Goal: Task Accomplishment & Management: Use online tool/utility

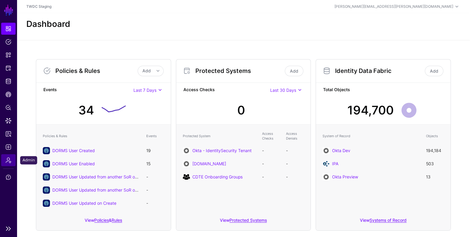
click at [11, 162] on span "Admin" at bounding box center [8, 160] width 6 height 6
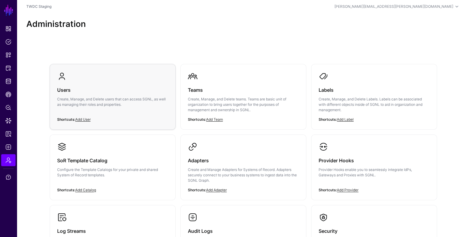
click at [136, 94] on h3 "Users" at bounding box center [112, 90] width 111 height 8
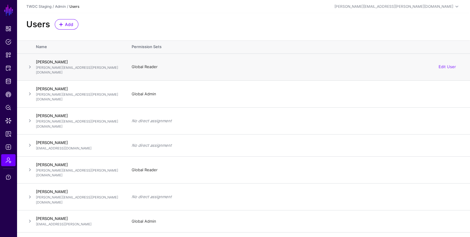
click at [31, 65] on span at bounding box center [29, 66] width 7 height 7
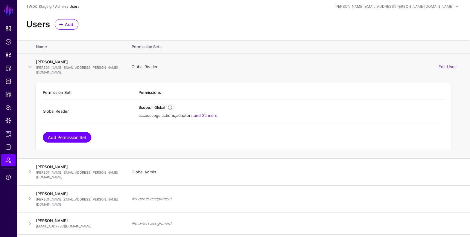
click at [79, 132] on link "Add Permission Set" at bounding box center [67, 137] width 48 height 10
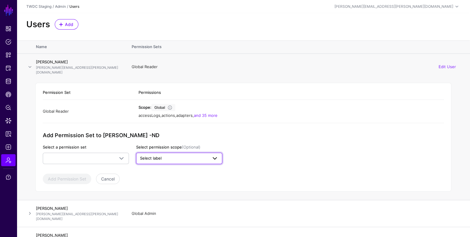
click at [167, 156] on span "Select label" at bounding box center [174, 159] width 68 height 6
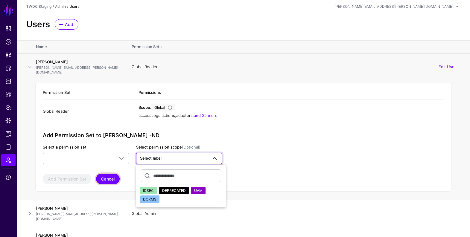
click at [113, 174] on button "Cancel" at bounding box center [108, 179] width 24 height 10
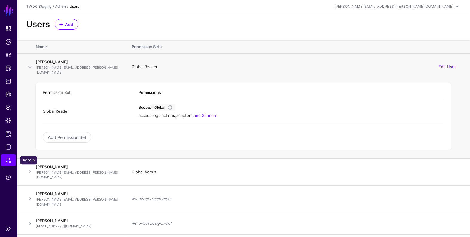
click at [7, 161] on span "Admin" at bounding box center [8, 160] width 6 height 6
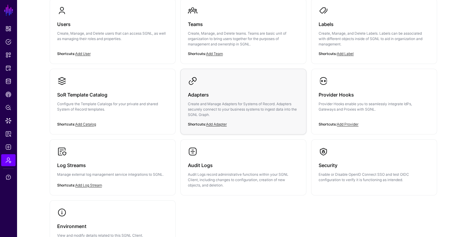
scroll to position [69, 0]
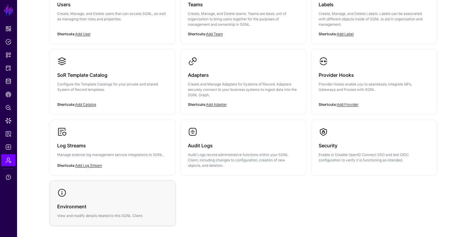
click at [111, 198] on div "Environment View and modify details related to this SGNL Client." at bounding box center [112, 208] width 111 height 21
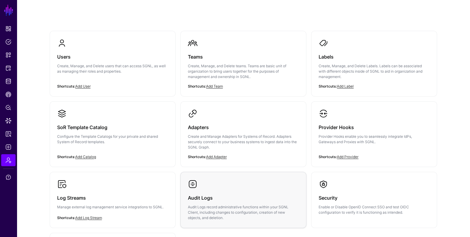
scroll to position [45, 0]
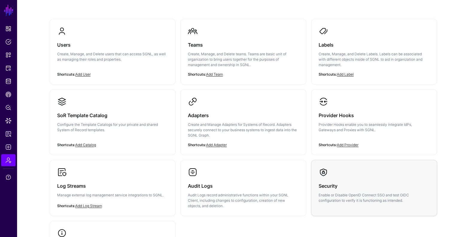
click at [364, 188] on h3 "Security" at bounding box center [374, 186] width 111 height 8
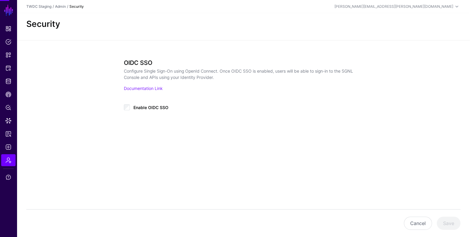
type input "**********"
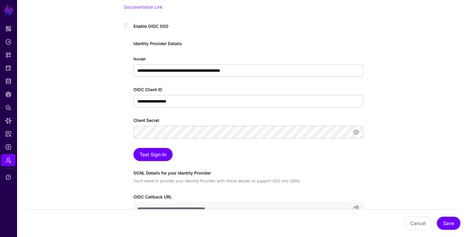
scroll to position [123, 0]
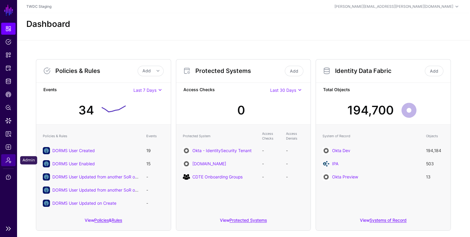
click at [7, 159] on span "Admin" at bounding box center [8, 160] width 6 height 6
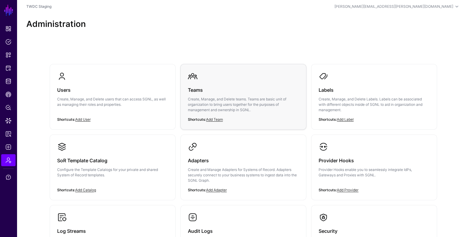
click at [205, 93] on h3 "Teams" at bounding box center [243, 90] width 111 height 8
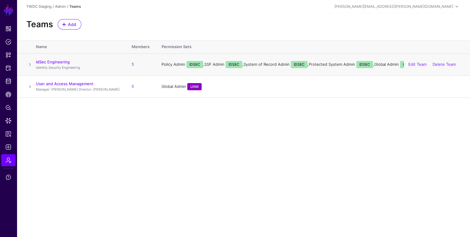
click at [417, 61] on div "Edit Team Delete Team" at bounding box center [432, 64] width 57 height 15
click at [414, 63] on link "Edit Team" at bounding box center [417, 64] width 18 height 5
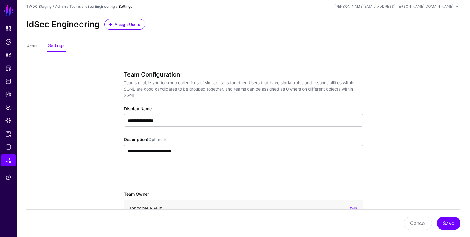
click at [25, 42] on div "Users Settings" at bounding box center [243, 45] width 453 height 11
click at [30, 46] on link "Users" at bounding box center [31, 45] width 11 height 11
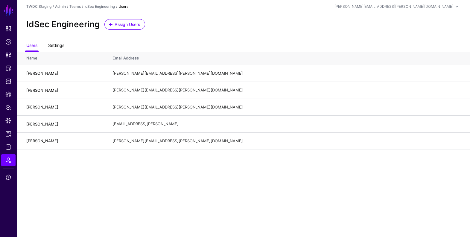
click at [60, 43] on link "Settings" at bounding box center [56, 45] width 16 height 11
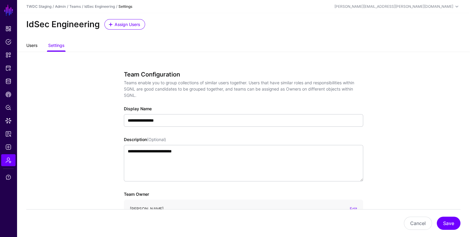
click at [32, 49] on link "Users" at bounding box center [31, 45] width 11 height 11
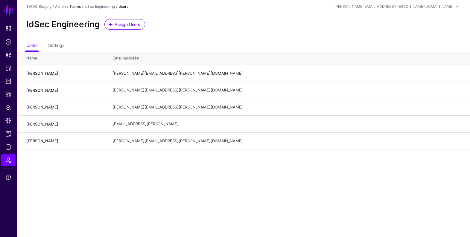
click at [77, 6] on link "Teams" at bounding box center [74, 6] width 11 height 4
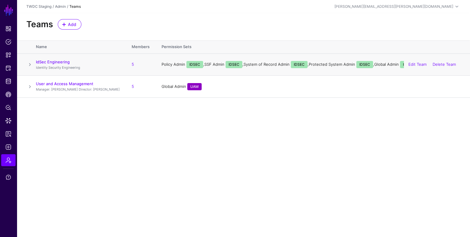
click at [33, 65] on span at bounding box center [29, 64] width 7 height 7
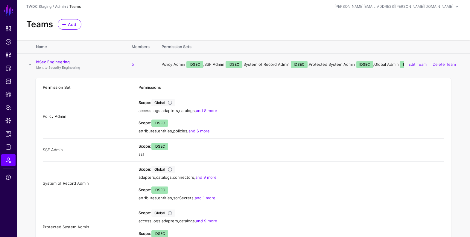
click at [31, 65] on span at bounding box center [29, 64] width 7 height 7
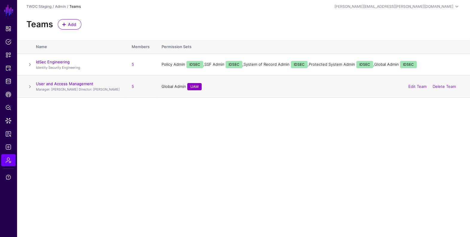
click at [30, 85] on span at bounding box center [29, 86] width 7 height 7
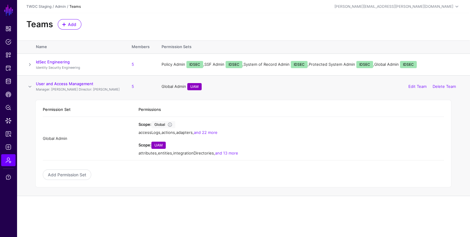
click at [30, 88] on span at bounding box center [29, 86] width 7 height 7
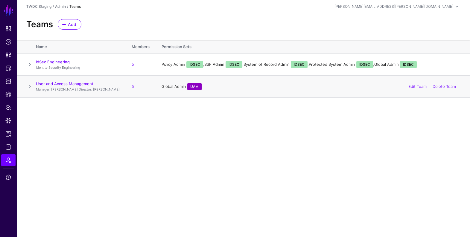
click at [30, 86] on span at bounding box center [29, 86] width 7 height 7
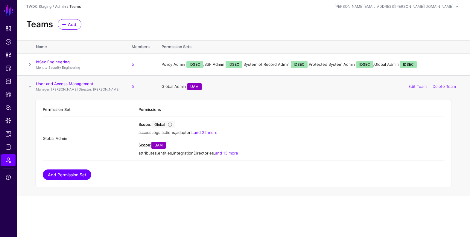
click at [79, 178] on link "Add Permission Set" at bounding box center [67, 175] width 48 height 10
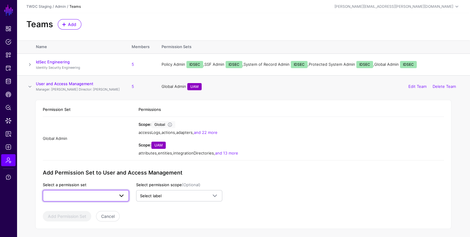
click at [112, 195] on span at bounding box center [86, 195] width 78 height 7
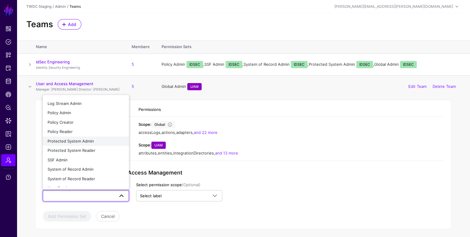
scroll to position [33, 0]
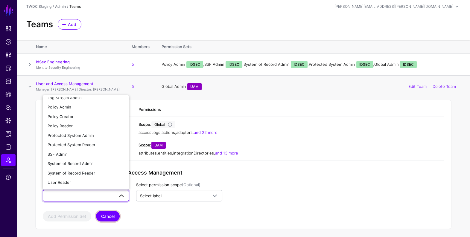
click at [115, 218] on button "Cancel" at bounding box center [108, 216] width 24 height 10
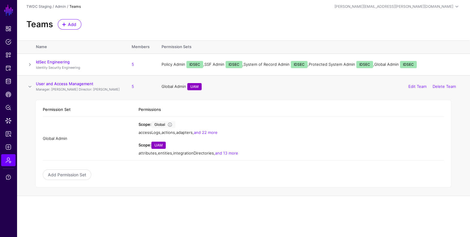
click at [29, 86] on span at bounding box center [29, 86] width 7 height 7
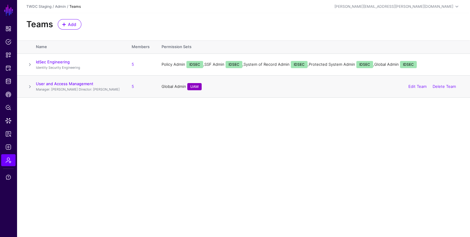
click at [32, 86] on span at bounding box center [29, 86] width 7 height 7
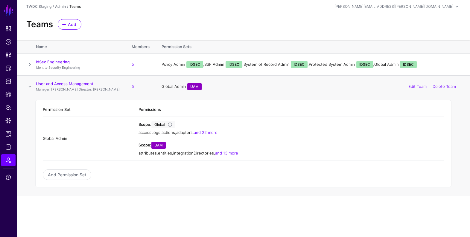
click at [126, 173] on div "Add Permission Set" at bounding box center [243, 175] width 401 height 10
click at [30, 87] on span at bounding box center [29, 86] width 7 height 7
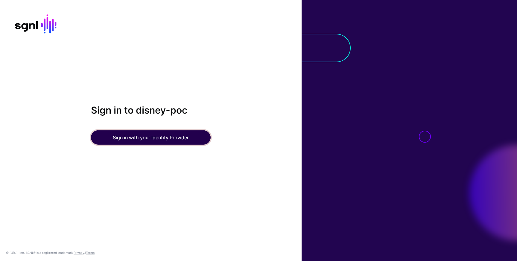
click at [151, 138] on button "Sign in with your Identity Provider" at bounding box center [151, 137] width 120 height 14
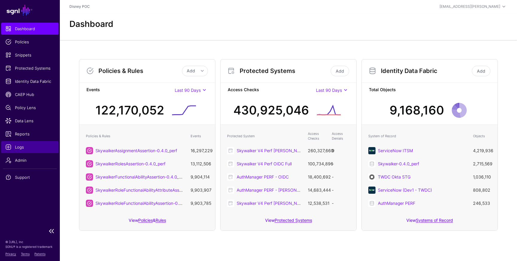
click at [29, 146] on span "Logs" at bounding box center [29, 147] width 49 height 6
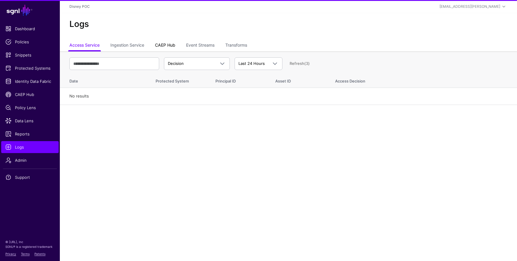
click at [164, 44] on link "CAEP Hub" at bounding box center [165, 45] width 20 height 11
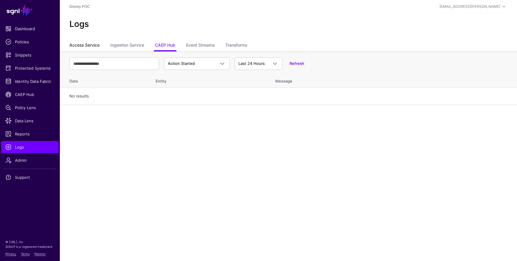
click at [84, 46] on link "Access Service" at bounding box center [84, 45] width 30 height 11
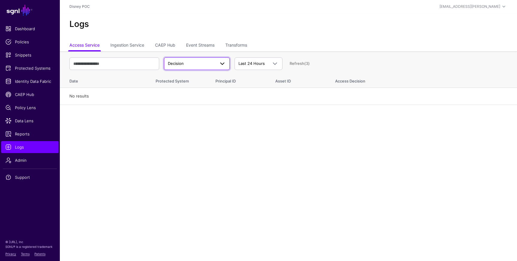
click at [206, 63] on span "Decision" at bounding box center [191, 64] width 47 height 6
click at [204, 79] on div "Decision" at bounding box center [197, 78] width 56 height 6
click at [250, 63] on span "Last 24 Hours" at bounding box center [252, 63] width 26 height 5
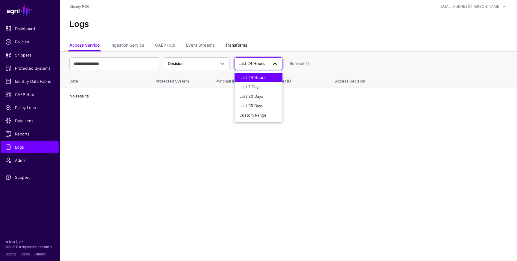
click at [241, 49] on link "Transforms" at bounding box center [236, 45] width 22 height 11
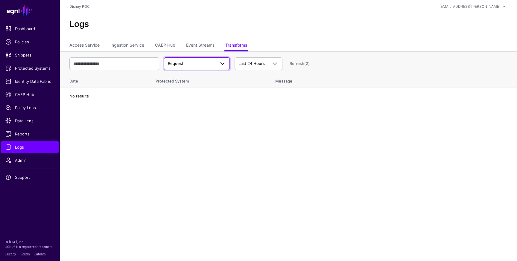
click at [185, 66] on span "Request" at bounding box center [197, 63] width 58 height 7
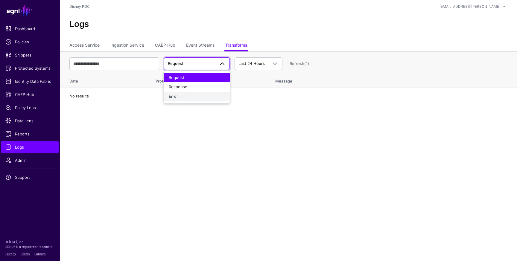
click at [189, 97] on div "Error" at bounding box center [197, 97] width 56 height 6
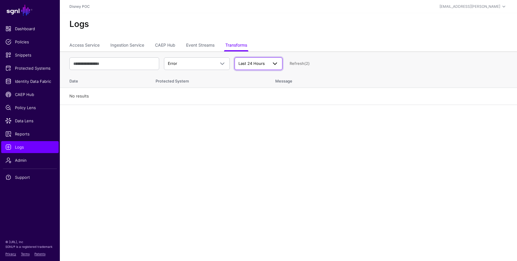
click at [246, 63] on span "Last 24 Hours" at bounding box center [252, 63] width 26 height 5
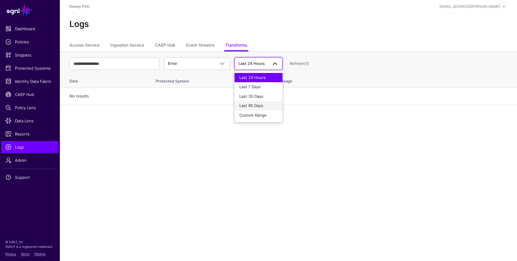
click at [250, 107] on span "Last 90 Days" at bounding box center [251, 105] width 24 height 5
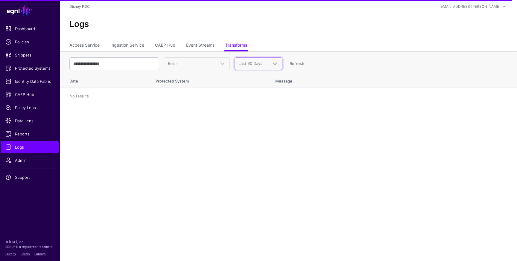
click at [256, 63] on span "Last 90 Days" at bounding box center [251, 63] width 24 height 5
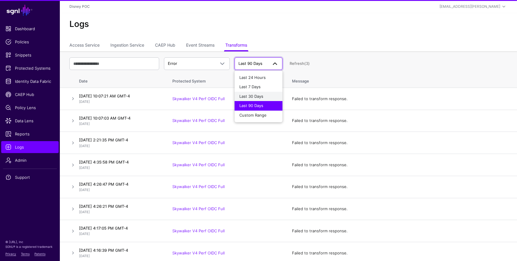
click at [256, 97] on span "Last 30 Days" at bounding box center [251, 96] width 24 height 5
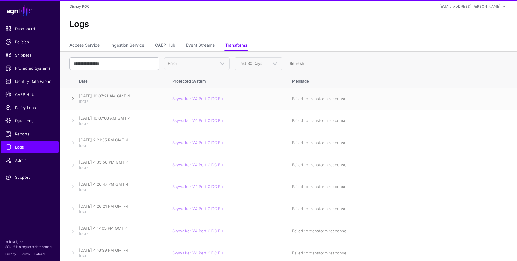
click at [72, 98] on link at bounding box center [72, 98] width 7 height 7
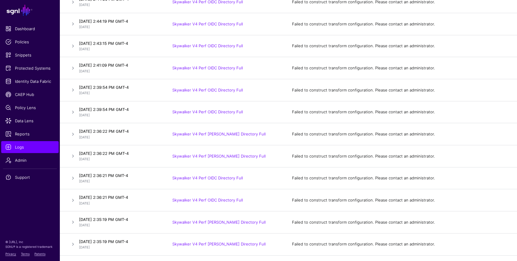
scroll to position [1202, 0]
click at [70, 135] on link at bounding box center [72, 134] width 7 height 7
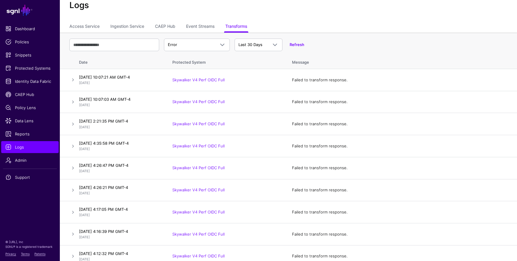
scroll to position [0, 0]
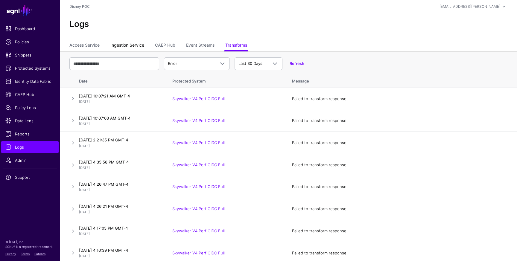
click at [130, 46] on link "Ingestion Service" at bounding box center [127, 45] width 34 height 11
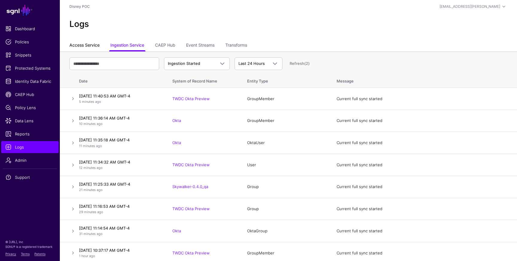
click at [88, 47] on link "Access Service" at bounding box center [84, 45] width 30 height 11
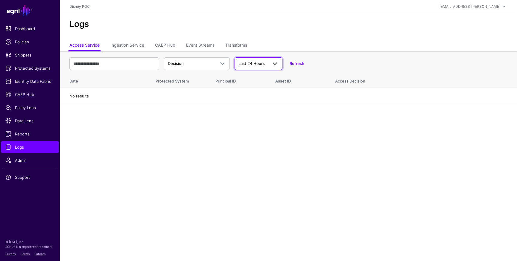
click at [253, 58] on link "Last 24 Hours" at bounding box center [259, 63] width 48 height 13
click at [253, 88] on span "Last 7 Days" at bounding box center [249, 86] width 21 height 5
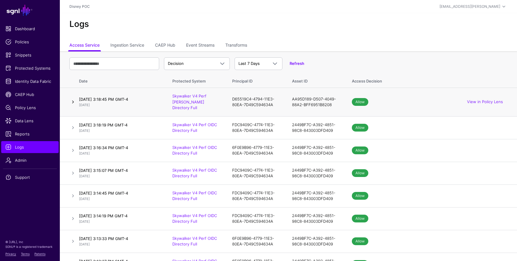
click at [71, 98] on link at bounding box center [72, 101] width 7 height 7
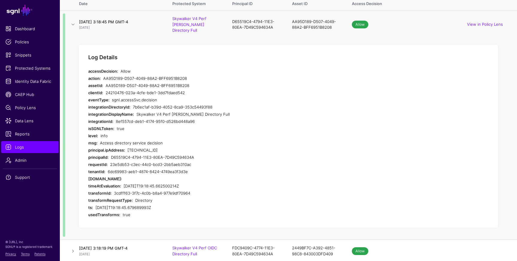
scroll to position [78, 0]
drag, startPoint x: 106, startPoint y: 86, endPoint x: 189, endPoint y: 87, distance: 82.9
click at [189, 89] on div "24210476-023a-4cfe-bde1-3dd7fdaed542" at bounding box center [217, 92] width 222 height 7
copy div "24210476-023a-4cfe-bde1-3dd7fdaed542"
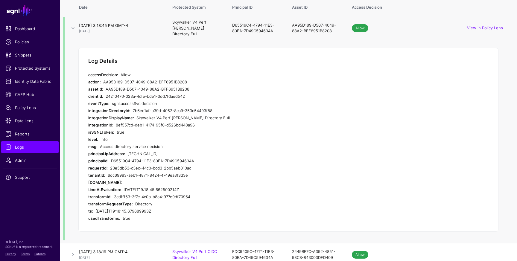
click at [183, 22] on link "Skywalker V4 Perf SAML Directory Full" at bounding box center [189, 28] width 34 height 16
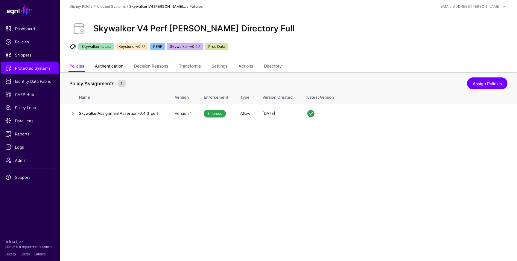
click at [110, 66] on link "Authentication" at bounding box center [109, 66] width 28 height 11
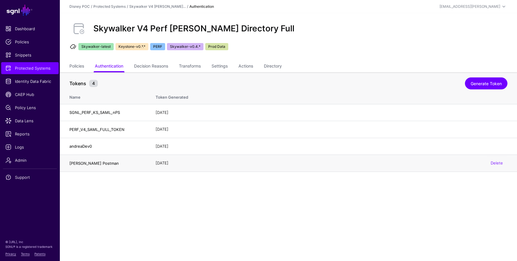
click at [89, 165] on h4 "Matt B Postman" at bounding box center [106, 163] width 74 height 5
click at [95, 165] on h4 "Matt B Postman" at bounding box center [106, 163] width 74 height 5
click at [92, 164] on h4 "Matt B Postman" at bounding box center [106, 163] width 74 height 5
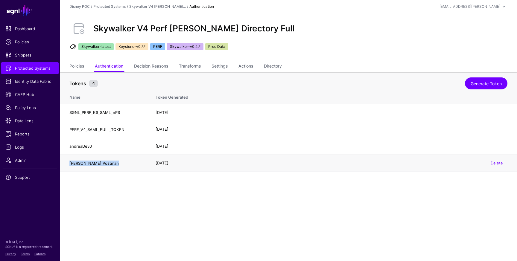
click at [92, 164] on h4 "Matt B Postman" at bounding box center [106, 163] width 74 height 5
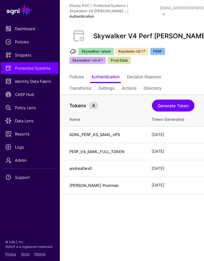
click at [184, 193] on main "SGNL Dashboard Policies Snippets Protected Systems Identity Data Fabric CAEP Hu…" at bounding box center [102, 130] width 204 height 261
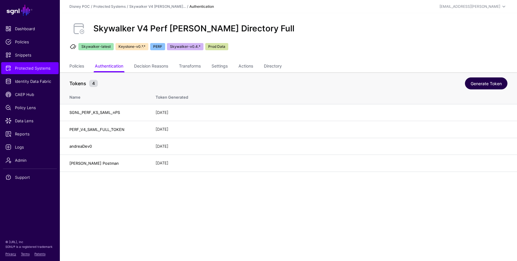
click at [483, 87] on link "Generate Token" at bounding box center [486, 84] width 42 height 12
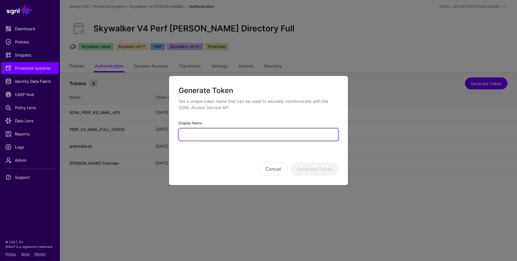
click at [269, 133] on input "Display Name" at bounding box center [259, 134] width 160 height 13
type input "****"
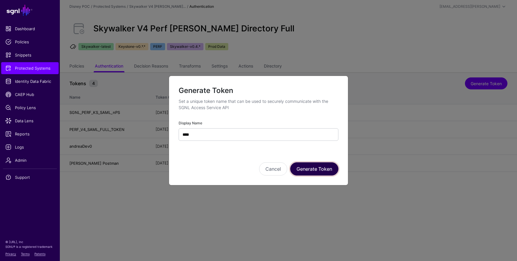
click at [317, 169] on button "Generate Token" at bounding box center [314, 168] width 48 height 13
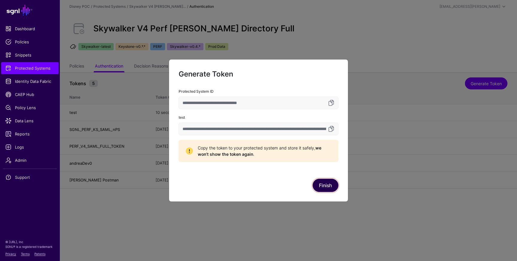
click at [326, 187] on button "Finish" at bounding box center [326, 185] width 26 height 13
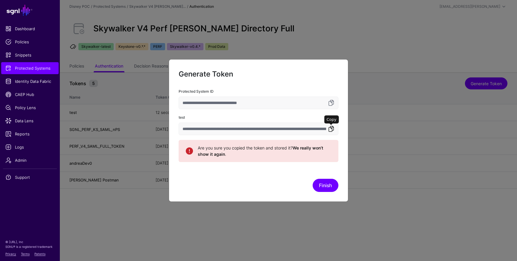
click at [332, 130] on link at bounding box center [331, 128] width 7 height 7
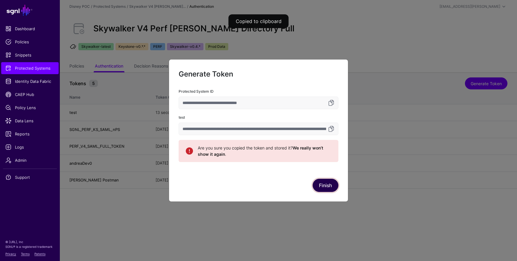
click at [331, 179] on button "Finish" at bounding box center [326, 185] width 26 height 13
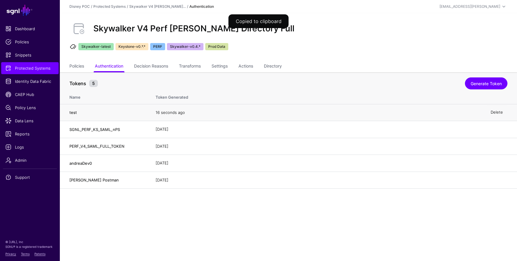
click at [497, 113] on link "Delete" at bounding box center [497, 112] width 12 height 5
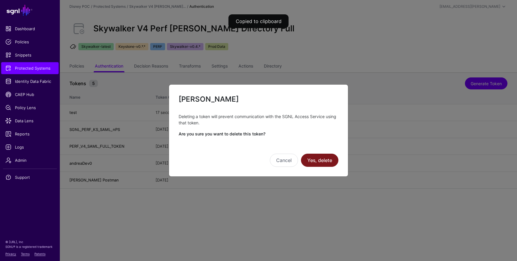
click at [321, 160] on button "Yes, delete" at bounding box center [319, 160] width 37 height 13
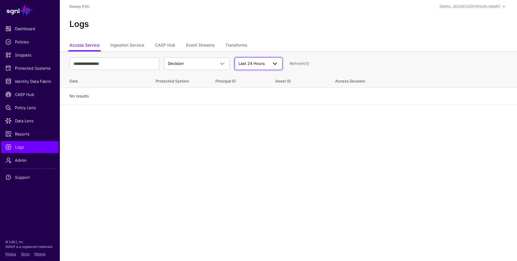
click at [257, 65] on span "Last 24 Hours" at bounding box center [252, 63] width 26 height 5
click at [257, 83] on button "Last 7 Days" at bounding box center [259, 87] width 48 height 10
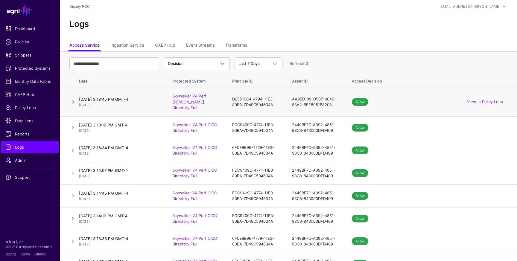
click at [73, 99] on link at bounding box center [72, 101] width 7 height 7
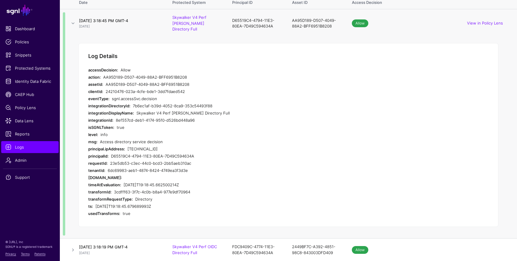
scroll to position [79, 0]
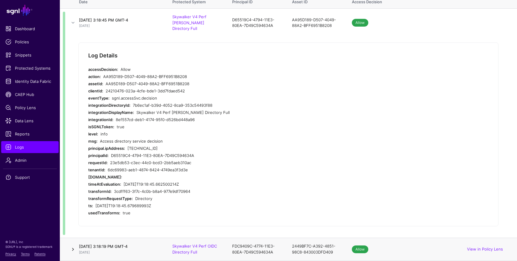
click at [73, 246] on link at bounding box center [72, 249] width 7 height 7
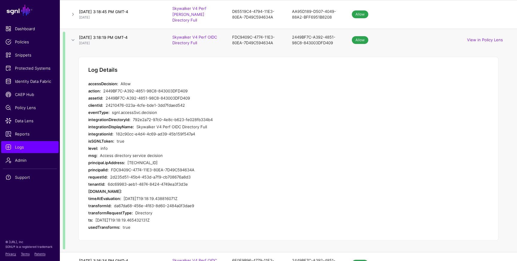
scroll to position [78, 0]
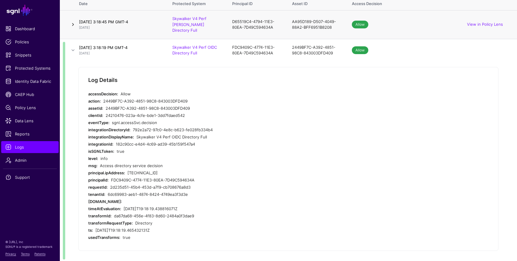
click at [71, 21] on link at bounding box center [72, 24] width 7 height 7
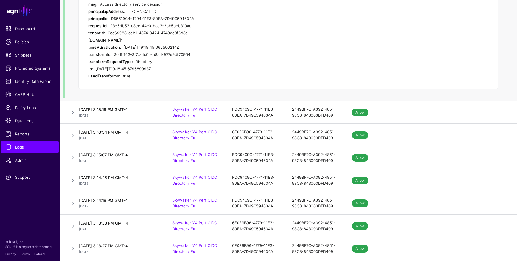
scroll to position [233, 0]
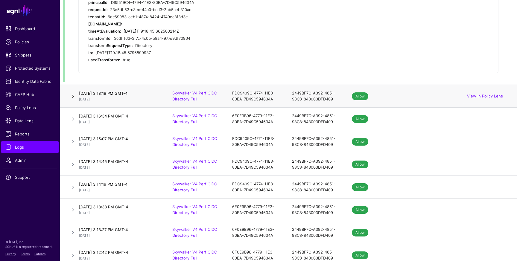
click at [73, 93] on link at bounding box center [72, 96] width 7 height 7
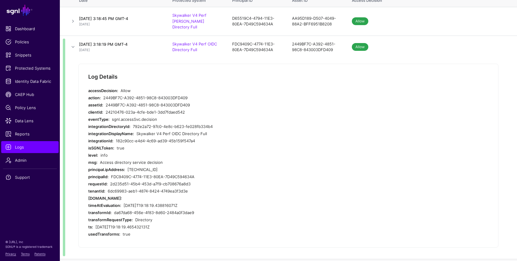
scroll to position [0, 0]
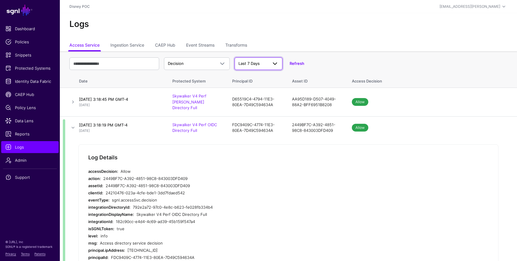
click at [250, 65] on span "Last 7 Days" at bounding box center [249, 63] width 21 height 5
click at [250, 73] on button "Last 24 Hours" at bounding box center [259, 78] width 48 height 10
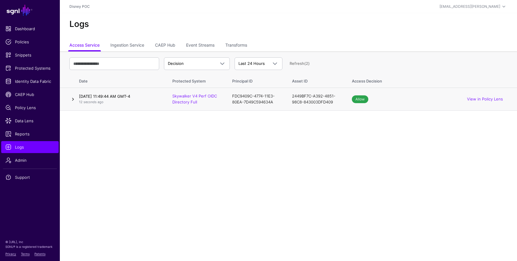
click at [70, 102] on link at bounding box center [72, 99] width 7 height 7
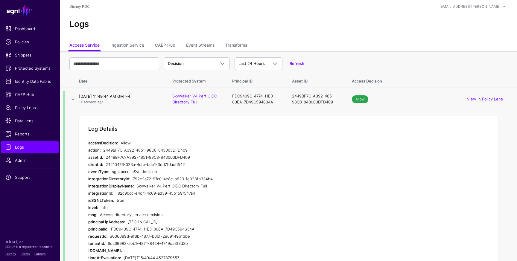
drag, startPoint x: 118, startPoint y: 163, endPoint x: 202, endPoint y: 163, distance: 84.4
click at [200, 163] on div "24210476-023a-4cfe-bde1-3dd7fdaed542" at bounding box center [217, 164] width 222 height 7
click at [202, 163] on div "24210476-023a-4cfe-bde1-3dd7fdaed542" at bounding box center [217, 164] width 222 height 7
click at [194, 95] on link "Skywalker V4 Perf OIDC Directory Full" at bounding box center [194, 99] width 45 height 11
click at [292, 64] on link "Refresh" at bounding box center [297, 63] width 15 height 5
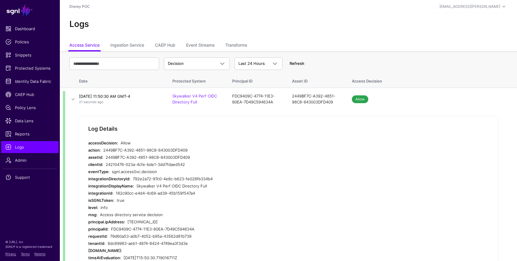
click at [297, 63] on link "Refresh" at bounding box center [297, 63] width 15 height 5
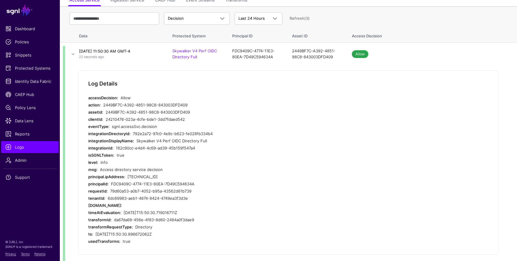
scroll to position [73, 0]
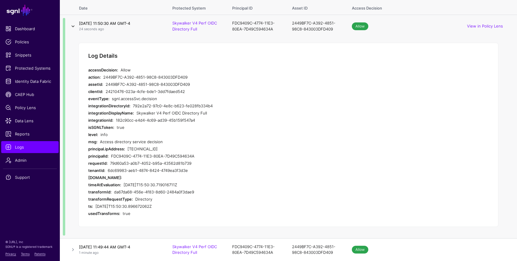
click at [73, 28] on link at bounding box center [72, 26] width 7 height 7
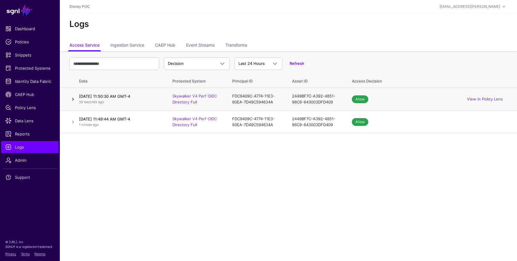
click at [74, 98] on link at bounding box center [72, 99] width 7 height 7
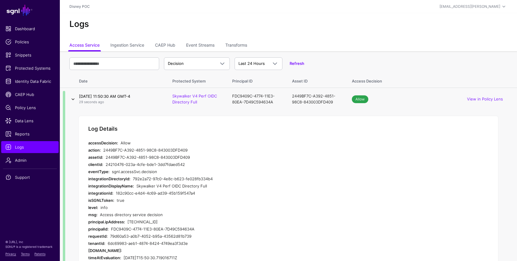
click at [74, 98] on link at bounding box center [72, 99] width 7 height 7
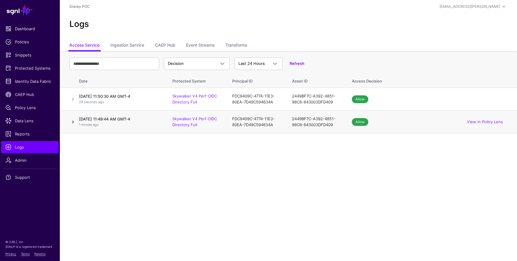
click at [73, 123] on link at bounding box center [72, 122] width 7 height 7
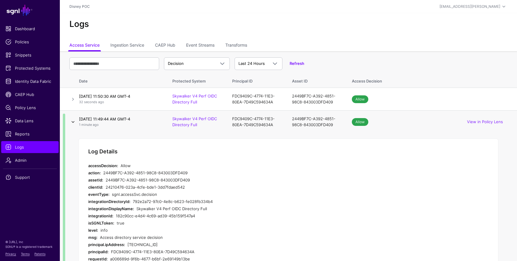
click at [73, 123] on link at bounding box center [72, 122] width 7 height 7
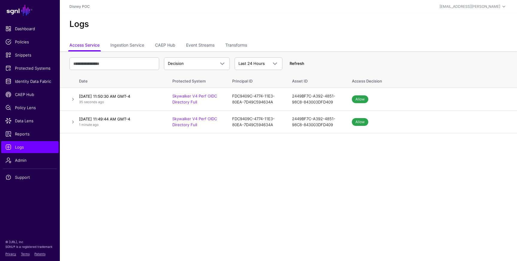
click at [296, 62] on link "Refresh" at bounding box center [297, 63] width 15 height 5
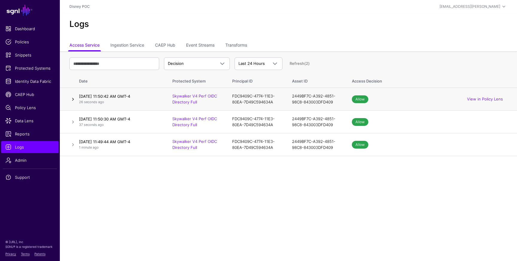
click at [72, 100] on link at bounding box center [72, 99] width 7 height 7
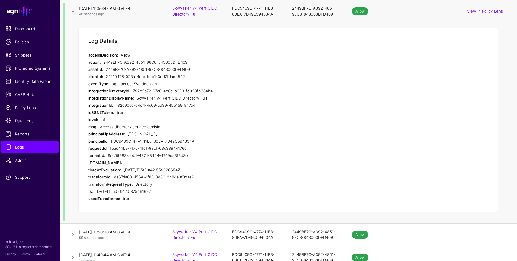
scroll to position [96, 0]
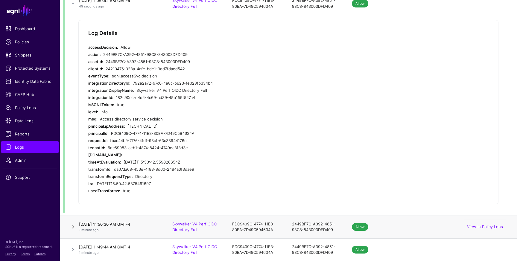
click at [73, 227] on link at bounding box center [72, 227] width 7 height 7
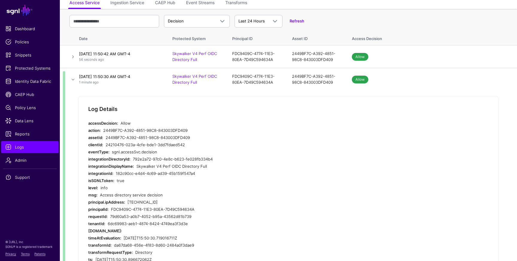
scroll to position [40, 0]
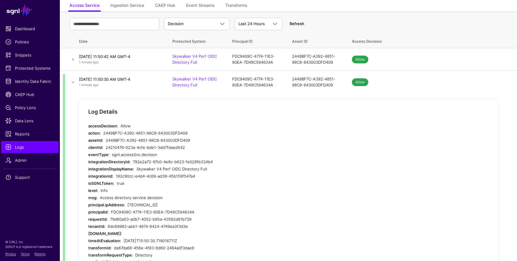
click at [301, 24] on link "Refresh" at bounding box center [297, 23] width 15 height 5
click at [72, 60] on link at bounding box center [72, 59] width 7 height 7
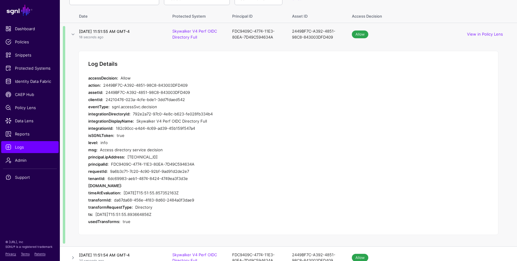
scroll to position [0, 0]
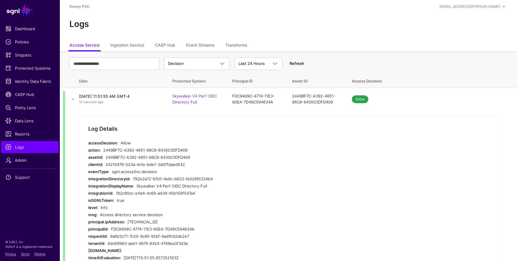
click at [300, 62] on link "Refresh" at bounding box center [297, 63] width 15 height 5
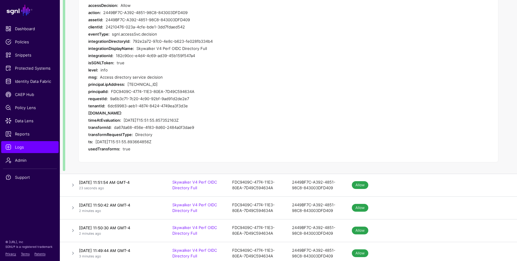
scroll to position [141, 0]
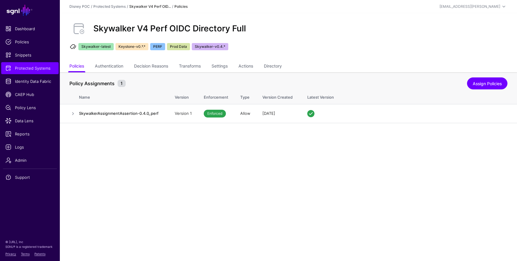
click at [115, 60] on div "Skywalker V4 Perf OIDC Directory Full Skywalker-latest Keystone-v0.*.* PERF Pro…" at bounding box center [288, 37] width 457 height 48
click at [115, 66] on link "Authentication" at bounding box center [109, 66] width 28 height 11
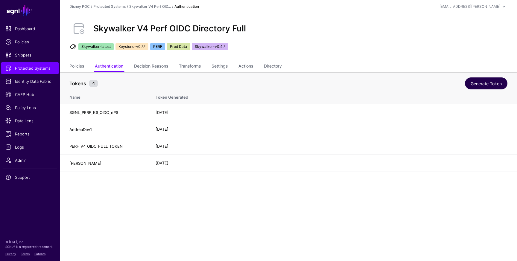
click at [491, 84] on link "Generate Token" at bounding box center [486, 84] width 42 height 12
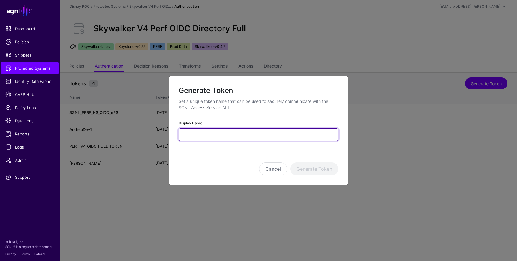
click at [274, 133] on input "Display Name" at bounding box center [259, 134] width 160 height 13
type input "****"
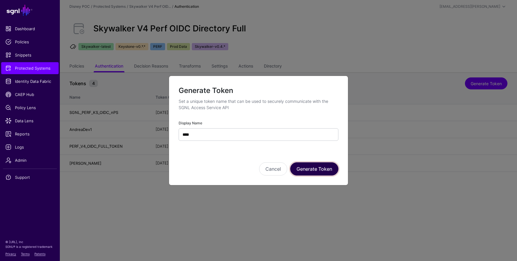
click at [308, 168] on button "Generate Token" at bounding box center [314, 168] width 48 height 13
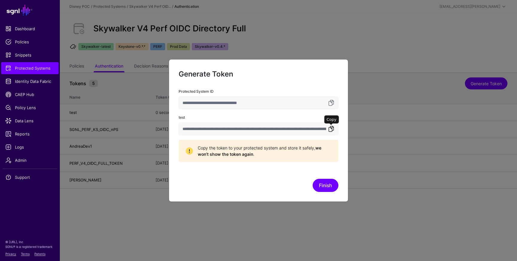
click at [332, 130] on link at bounding box center [331, 128] width 7 height 7
click at [332, 129] on link at bounding box center [331, 128] width 7 height 7
click at [331, 131] on link at bounding box center [331, 128] width 7 height 7
click at [330, 187] on button "Finish" at bounding box center [326, 185] width 26 height 13
